Goal: Task Accomplishment & Management: Use online tool/utility

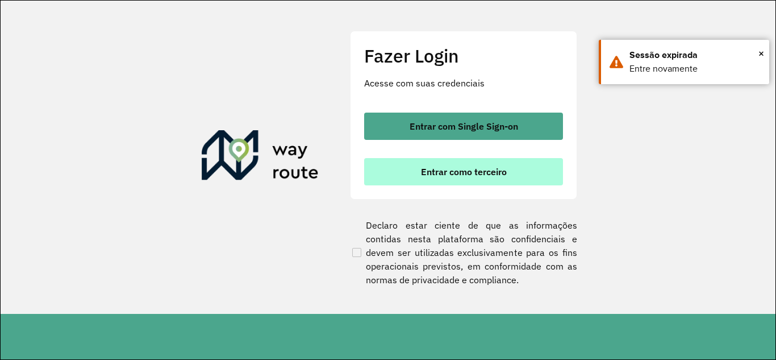
click at [444, 173] on span "Entrar como terceiro" at bounding box center [464, 171] width 86 height 9
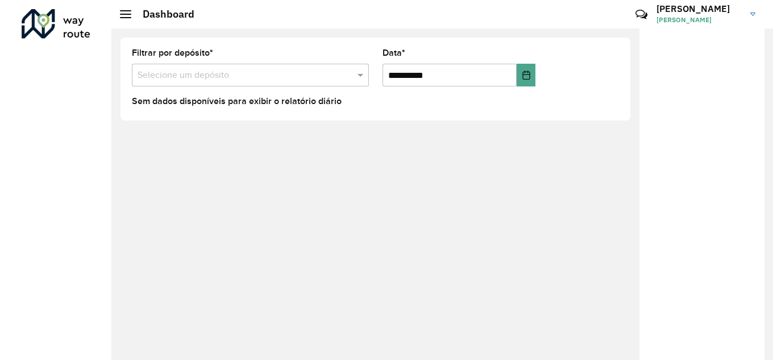
click at [124, 13] on div at bounding box center [125, 14] width 11 height 8
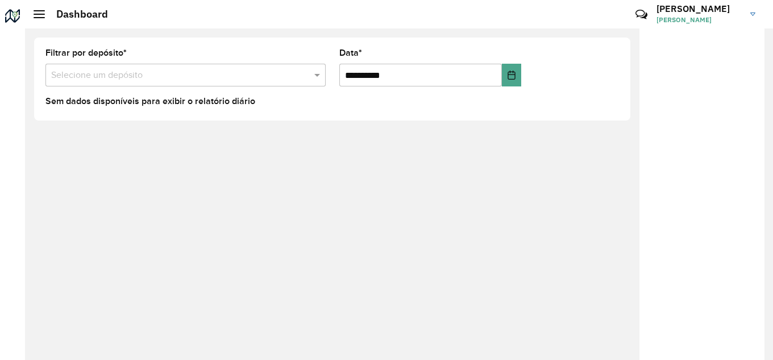
click at [45, 10] on h2 "Dashboard" at bounding box center [76, 14] width 63 height 12
click at [38, 14] on span at bounding box center [39, 14] width 11 height 1
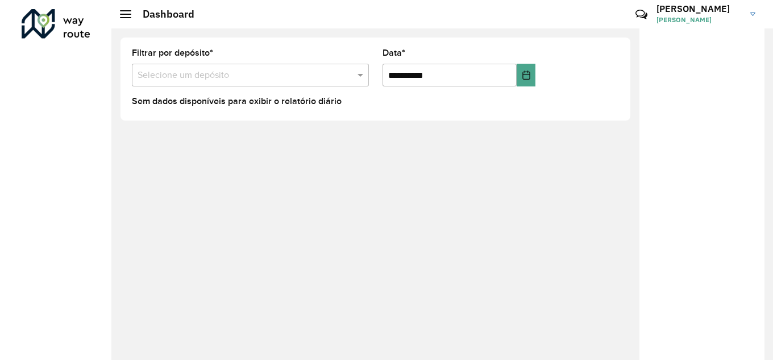
click at [40, 135] on div "Roteirizador AmbevTech" at bounding box center [55, 180] width 111 height 360
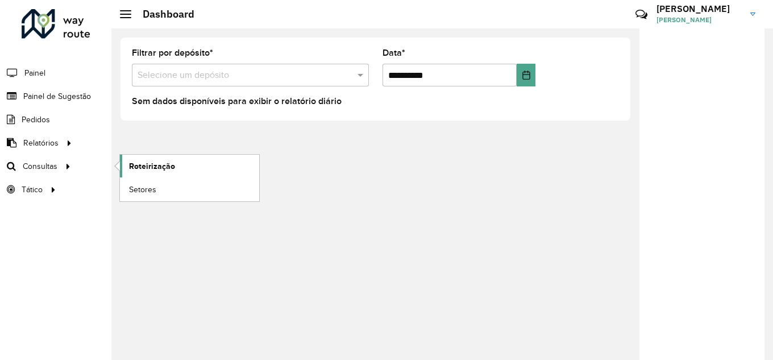
click at [174, 164] on link "Roteirização" at bounding box center [189, 166] width 139 height 23
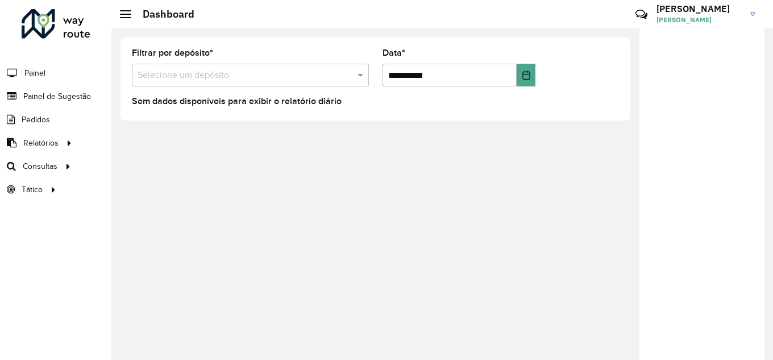
click at [756, 11] on link "Ramon Ramon Souza" at bounding box center [709, 14] width 107 height 30
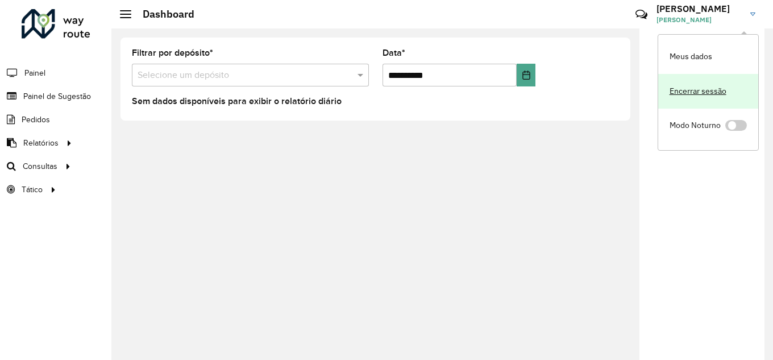
click at [692, 91] on link "Encerrar sessão" at bounding box center [708, 91] width 100 height 35
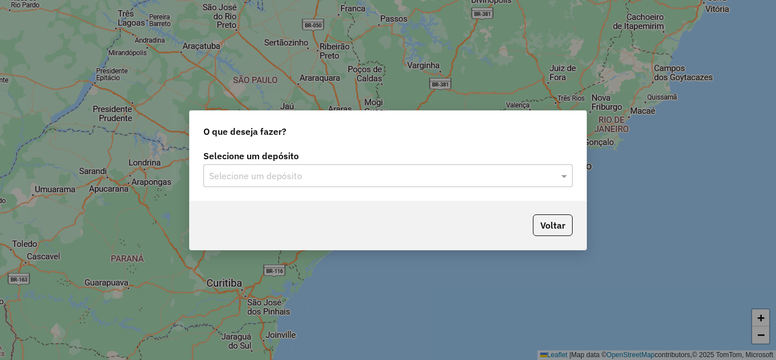
click at [487, 178] on input "text" at bounding box center [376, 176] width 335 height 14
click at [544, 224] on button "Voltar" at bounding box center [553, 225] width 40 height 22
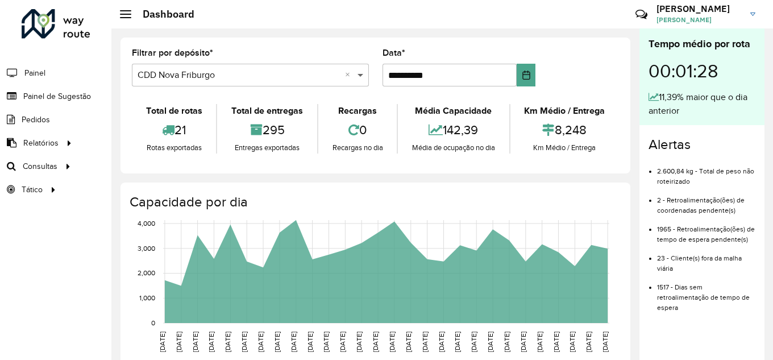
click at [359, 78] on span at bounding box center [362, 75] width 14 height 14
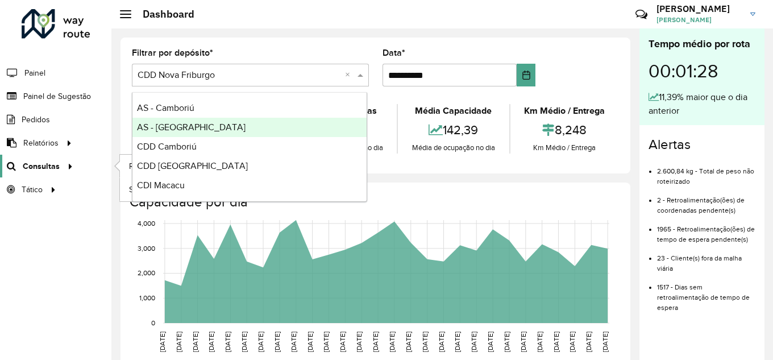
click at [47, 163] on span "Consultas" at bounding box center [41, 166] width 37 height 12
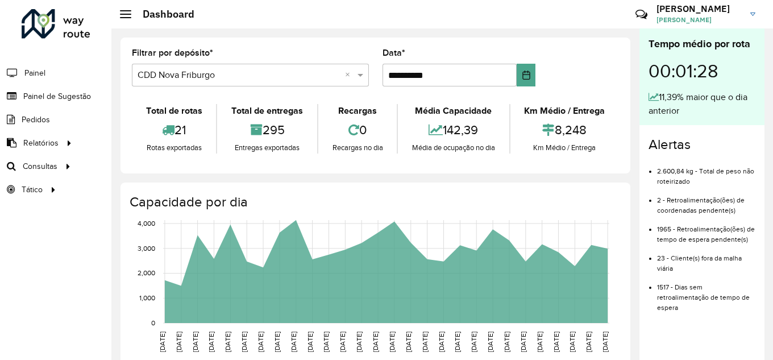
click at [749, 12] on link "Ramon Ramon Souza" at bounding box center [709, 14] width 107 height 30
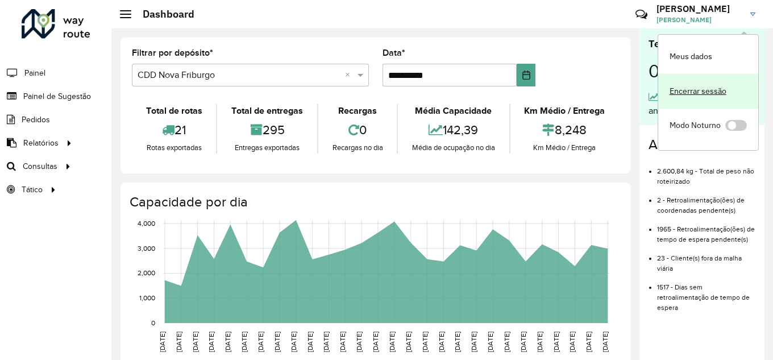
click at [685, 89] on link "Encerrar sessão" at bounding box center [708, 91] width 100 height 35
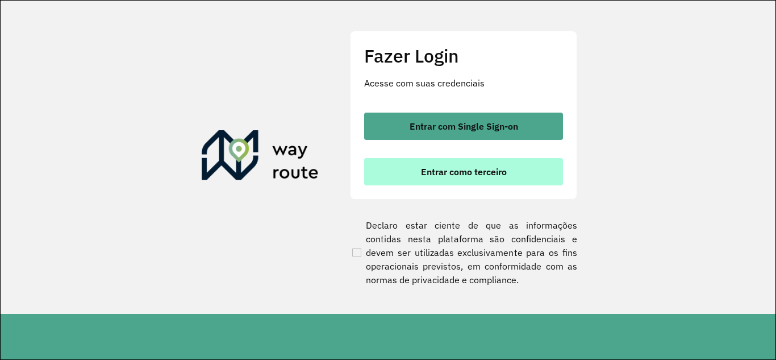
click at [425, 173] on span "Entrar como terceiro" at bounding box center [464, 171] width 86 height 9
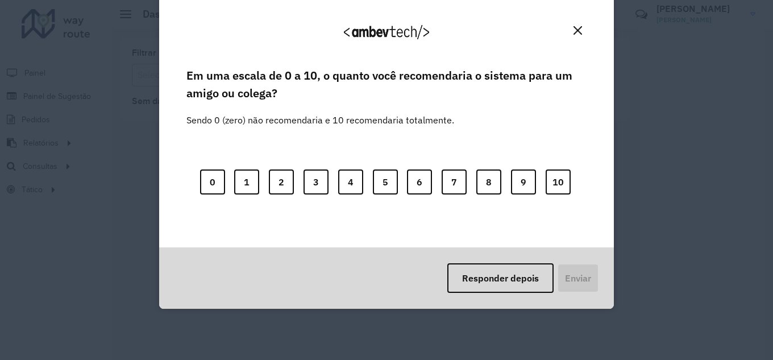
click at [582, 29] on button "Close" at bounding box center [578, 31] width 18 height 18
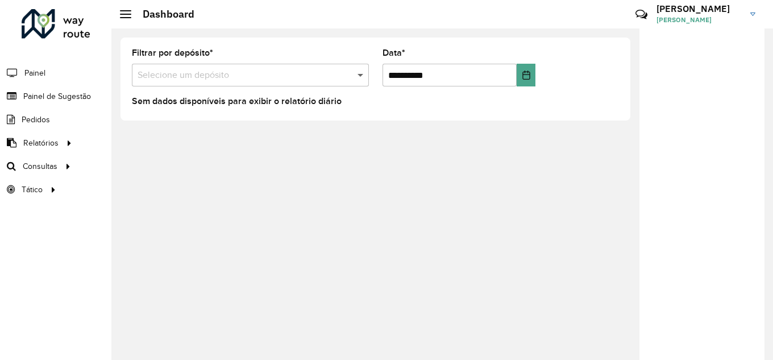
click at [366, 74] on span at bounding box center [362, 75] width 14 height 14
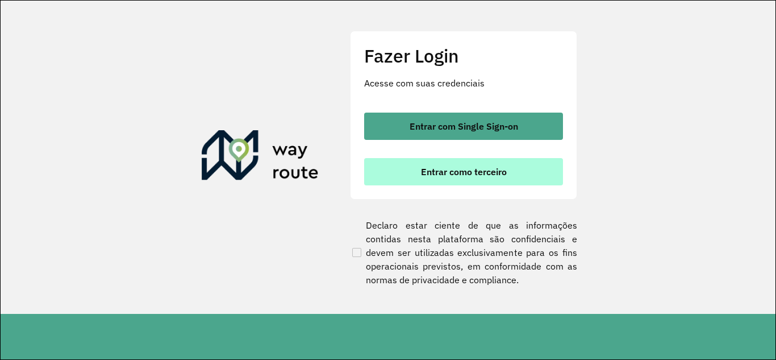
click at [451, 174] on span "Entrar como terceiro" at bounding box center [464, 171] width 86 height 9
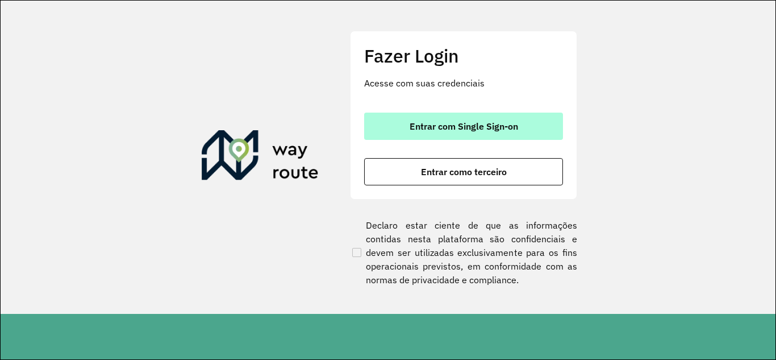
click at [499, 124] on span "Entrar com Single Sign-on" at bounding box center [464, 126] width 109 height 9
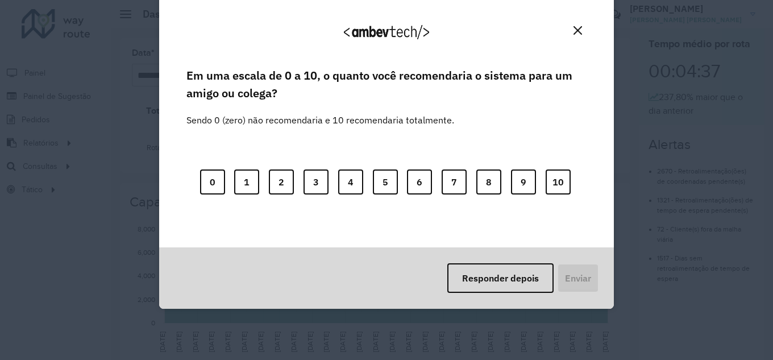
click at [571, 32] on button "Close" at bounding box center [578, 31] width 18 height 18
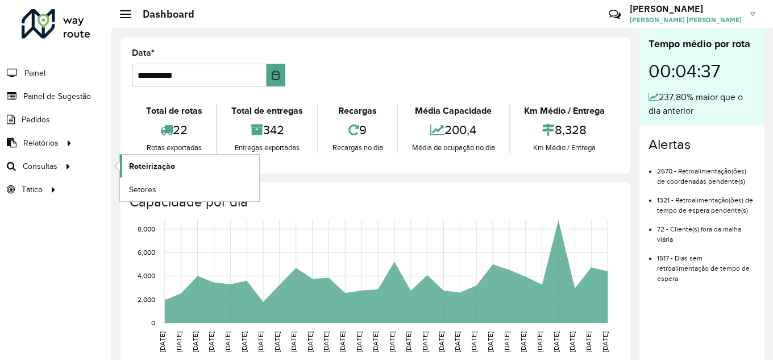
click at [177, 169] on link "Roteirização" at bounding box center [189, 166] width 139 height 23
click at [753, 15] on img at bounding box center [752, 13] width 5 height 3
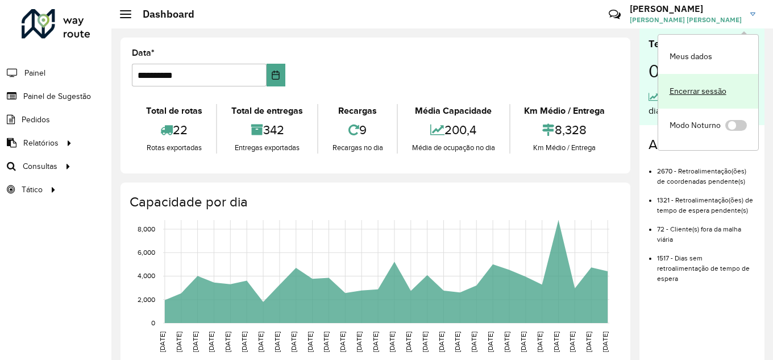
click at [689, 90] on link "Encerrar sessão" at bounding box center [708, 91] width 100 height 35
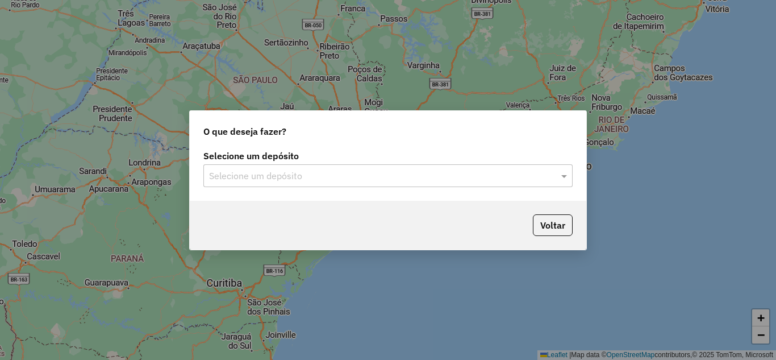
click at [299, 173] on input "text" at bounding box center [376, 176] width 335 height 14
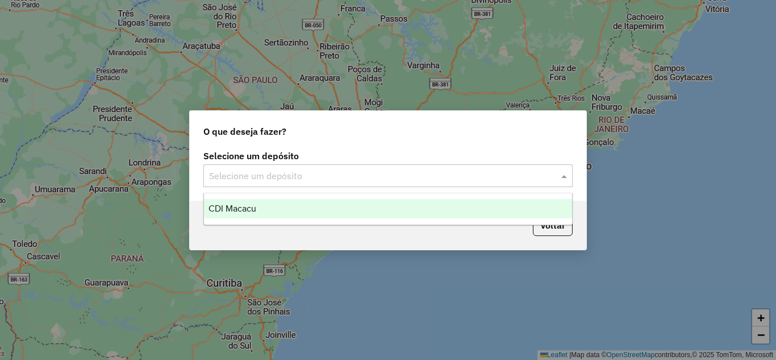
click at [299, 174] on input "text" at bounding box center [376, 176] width 335 height 14
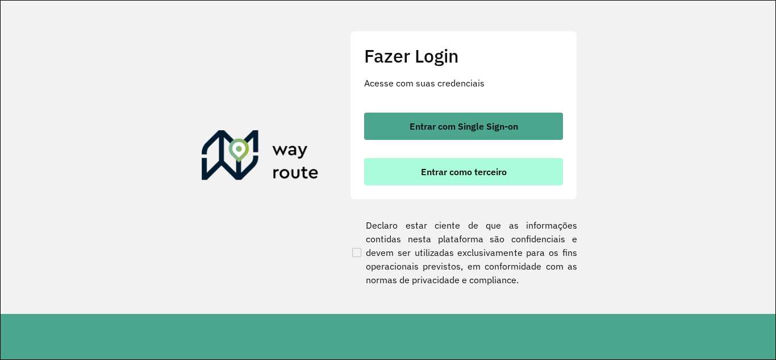
click at [425, 168] on span "Entrar como terceiro" at bounding box center [464, 171] width 86 height 9
click at [489, 170] on span "Entrar como terceiro" at bounding box center [464, 171] width 86 height 9
click at [447, 173] on span "Entrar como terceiro" at bounding box center [464, 171] width 86 height 9
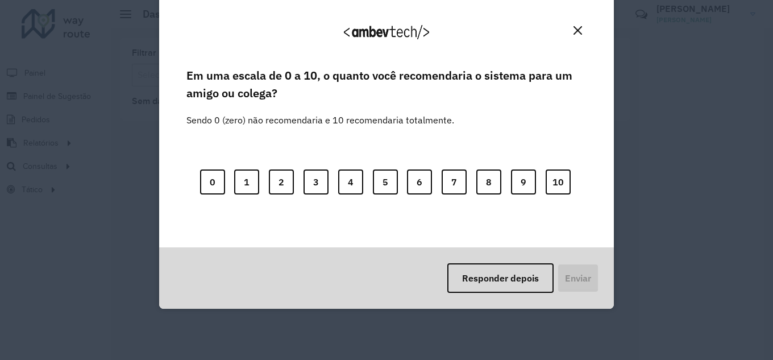
click at [176, 167] on div "Em uma escala de 0 a 10, o quanto você recomendaria o sistema para um amigo ou …" at bounding box center [386, 156] width 427 height 182
click at [581, 31] on img "Close" at bounding box center [577, 30] width 9 height 9
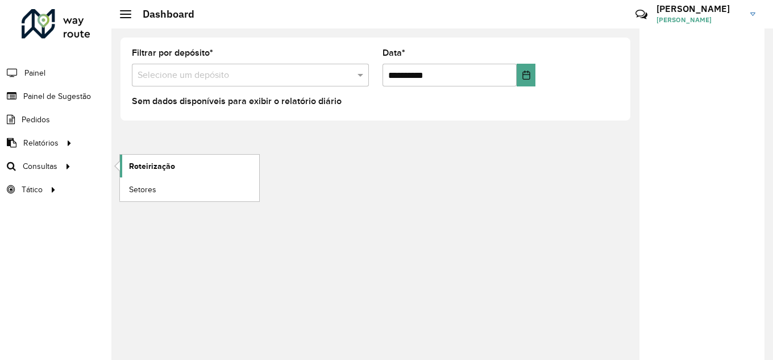
click at [149, 164] on span "Roteirização" at bounding box center [152, 166] width 46 height 12
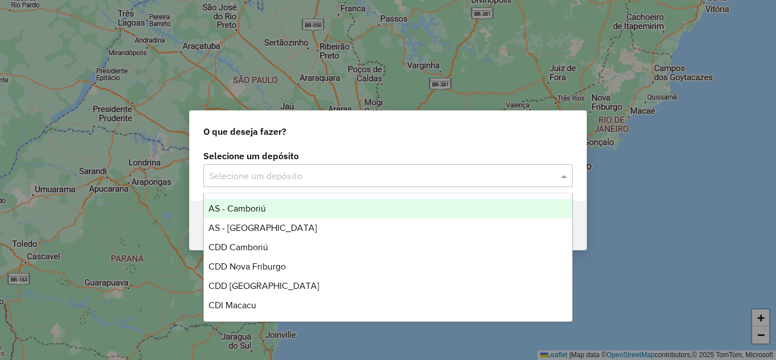
click at [418, 184] on div "Selecione um depósito" at bounding box center [387, 175] width 369 height 23
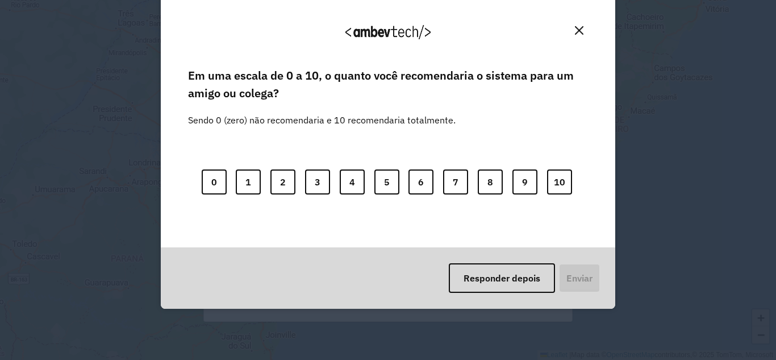
click at [580, 31] on img "Close" at bounding box center [579, 30] width 9 height 9
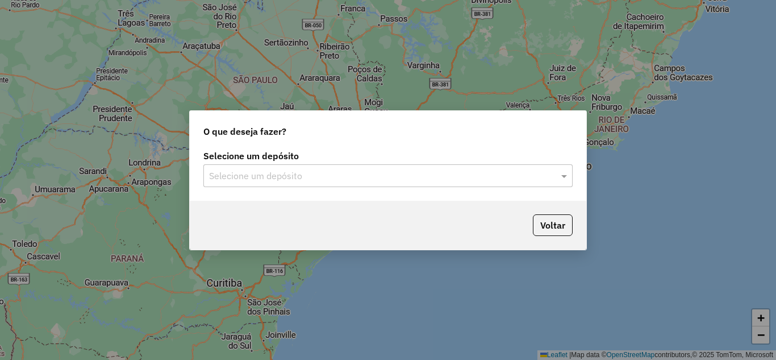
click at [318, 172] on input "text" at bounding box center [376, 176] width 335 height 14
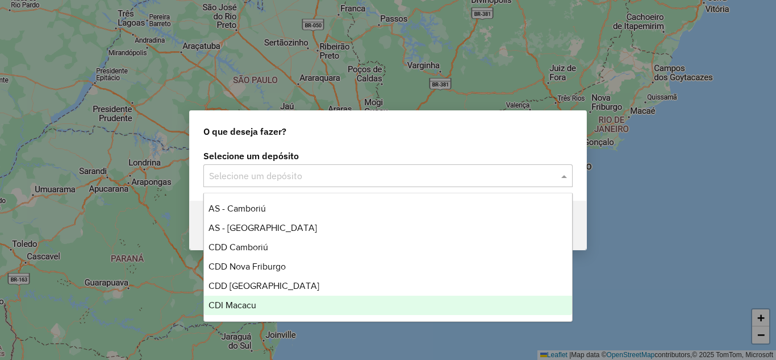
click at [244, 305] on span "CDI Macacu" at bounding box center [233, 305] width 48 height 10
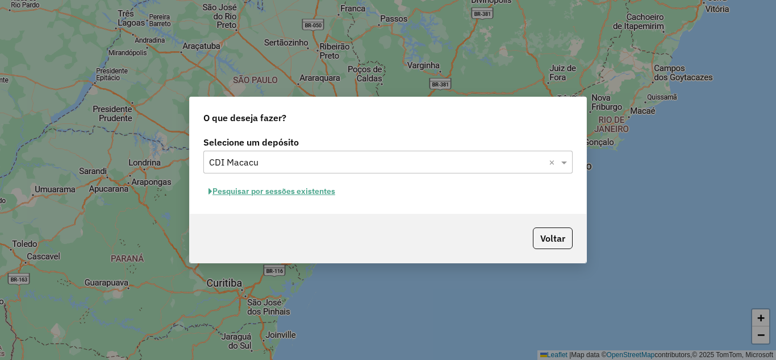
click at [277, 189] on button "Pesquisar por sessões existentes" at bounding box center [271, 191] width 137 height 18
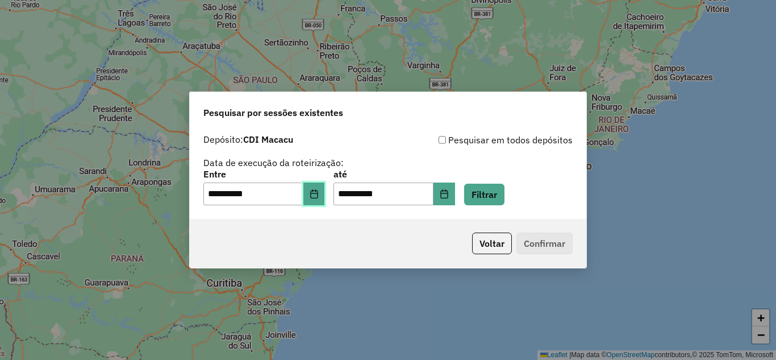
click at [317, 197] on icon "Choose Date" at bounding box center [314, 193] width 9 height 9
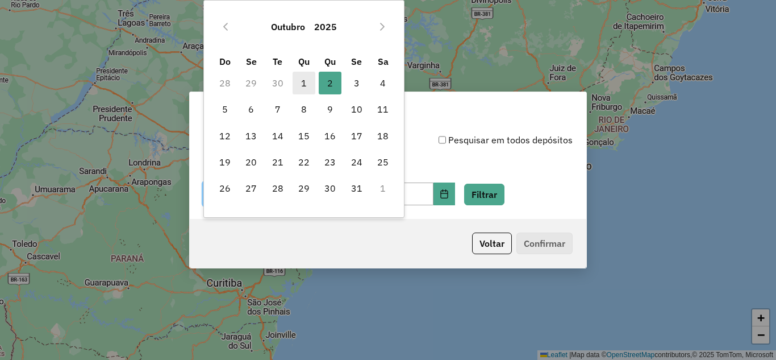
click at [309, 77] on span "1" at bounding box center [304, 83] width 23 height 23
type input "**********"
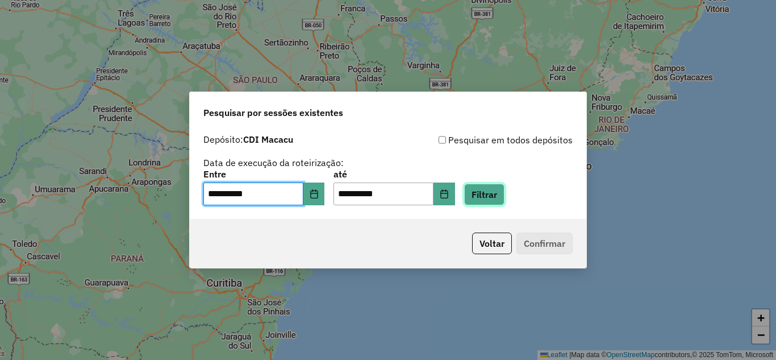
click at [495, 194] on button "Filtrar" at bounding box center [484, 195] width 40 height 22
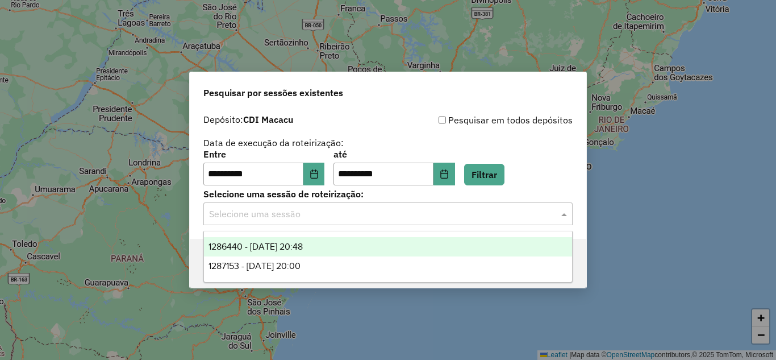
click at [345, 223] on div "Selecione uma sessão" at bounding box center [387, 213] width 369 height 23
click at [295, 244] on span "1286440 - 01/10/2025 20:48" at bounding box center [256, 246] width 94 height 10
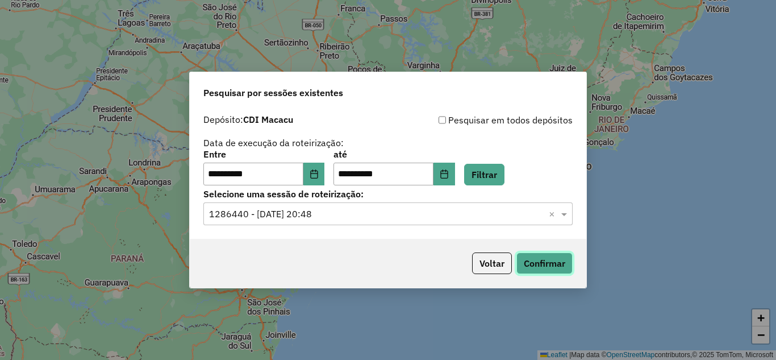
click at [561, 265] on button "Confirmar" at bounding box center [544, 263] width 56 height 22
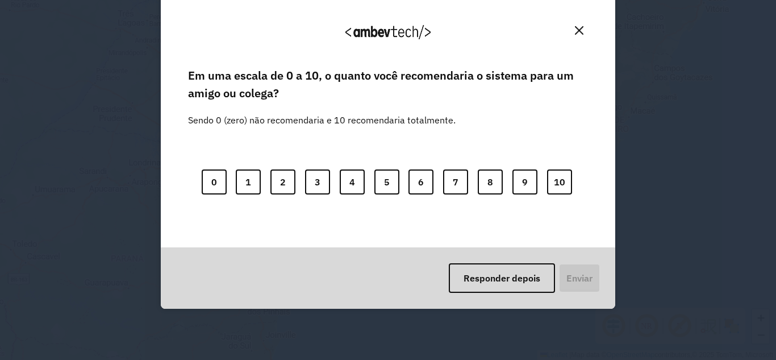
click at [578, 29] on img "Close" at bounding box center [579, 30] width 9 height 9
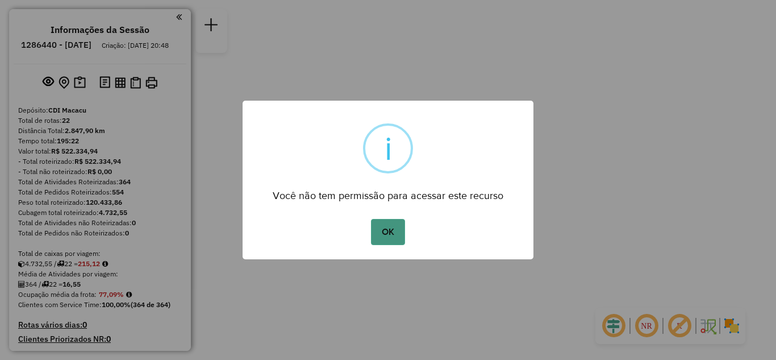
click at [383, 228] on button "OK" at bounding box center [388, 232] width 34 height 26
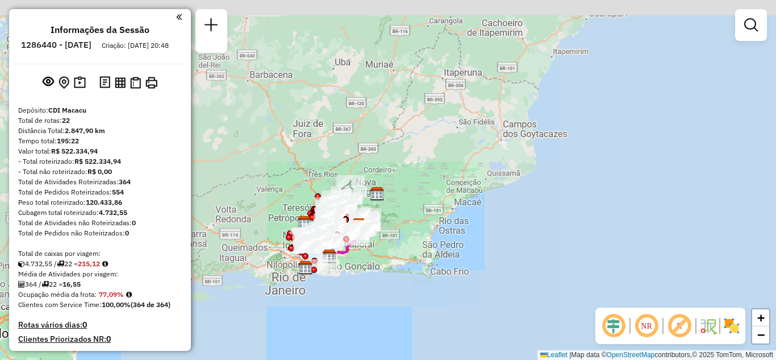
drag, startPoint x: 356, startPoint y: 228, endPoint x: 348, endPoint y: 259, distance: 31.8
click at [345, 284] on div "Janela de atendimento Grade de atendimento Capacidade Transportadoras Veículos …" at bounding box center [388, 180] width 776 height 360
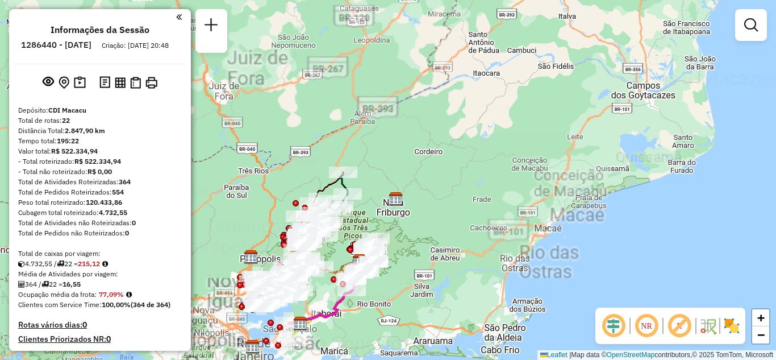
drag, startPoint x: 357, startPoint y: 222, endPoint x: 383, endPoint y: 173, distance: 55.9
click at [382, 178] on div "Janela de atendimento Grade de atendimento Capacidade Transportadoras Veículos …" at bounding box center [388, 180] width 776 height 360
